Goal: Task Accomplishment & Management: Manage account settings

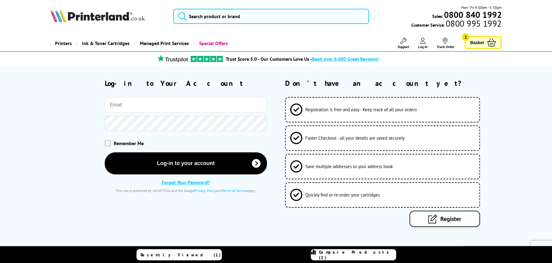
click at [131, 104] on input "email" at bounding box center [186, 105] width 163 height 16
type input "[PERSON_NAME][EMAIL_ADDRESS][DOMAIN_NAME]"
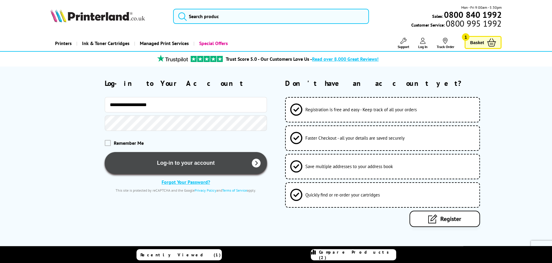
click at [171, 163] on button "Log-in to your account" at bounding box center [186, 163] width 163 height 22
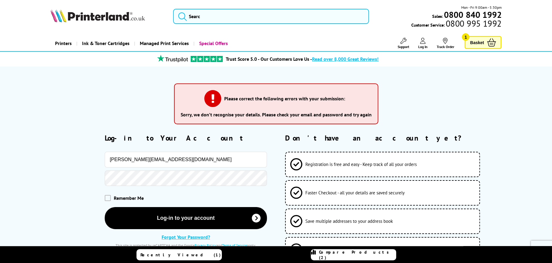
click at [166, 162] on input "[PERSON_NAME][EMAIL_ADDRESS][DOMAIN_NAME]" at bounding box center [186, 160] width 163 height 16
type input "[PERSON_NAME][EMAIL_ADDRESS][DOMAIN_NAME]"
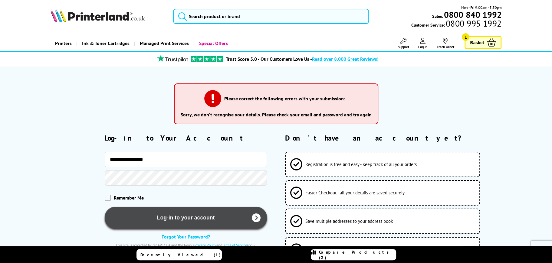
click at [181, 220] on button "Log-in to your account" at bounding box center [186, 218] width 163 height 22
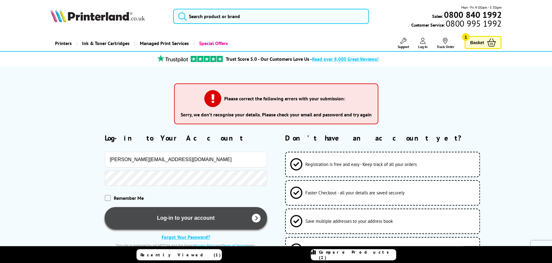
click at [177, 218] on button "Log-in to your account" at bounding box center [186, 218] width 163 height 22
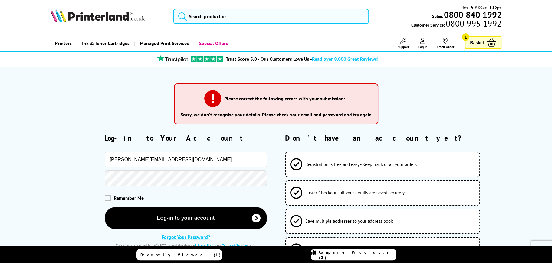
click at [160, 161] on input "kevin@actonifa.com" at bounding box center [186, 160] width 163 height 16
type input "[PERSON_NAME][EMAIL_ADDRESS][DOMAIN_NAME]"
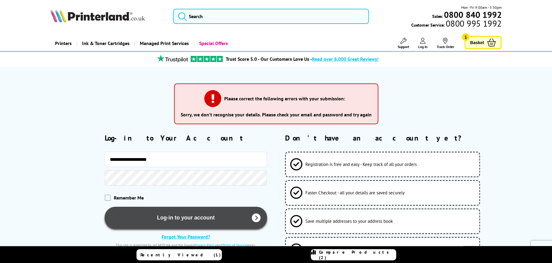
click at [180, 219] on button "Log-in to your account" at bounding box center [186, 218] width 163 height 22
